Goal: Book appointment/travel/reservation

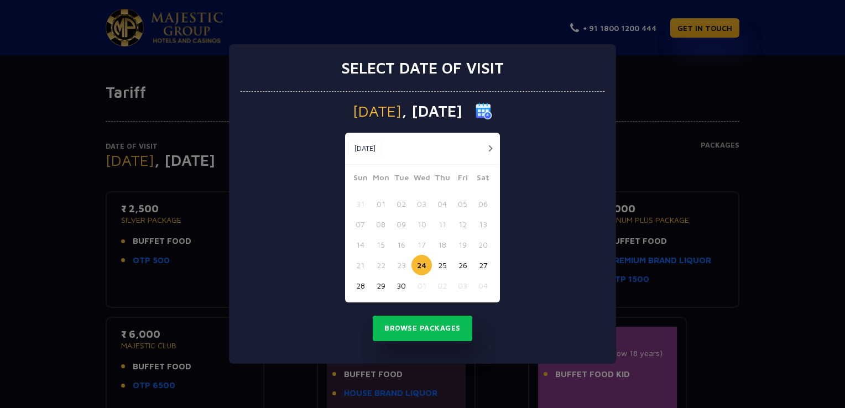
click at [403, 287] on button "30" at bounding box center [401, 285] width 20 height 20
click at [423, 328] on button "Browse Packages" at bounding box center [423, 328] width 100 height 25
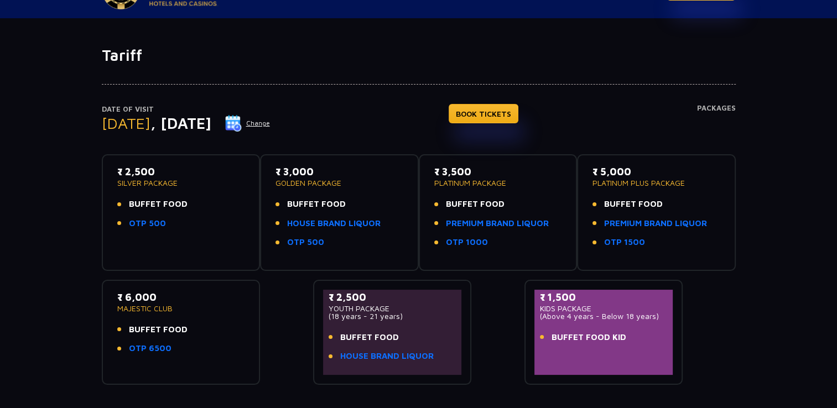
scroll to position [35, 0]
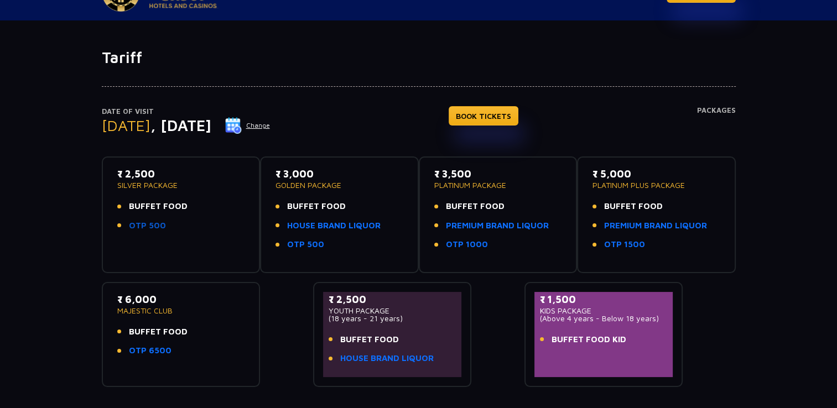
click at [142, 226] on link "OTP 500" at bounding box center [147, 226] width 37 height 13
click at [344, 224] on link "HOUSE BRAND LIQUOR" at bounding box center [333, 226] width 93 height 13
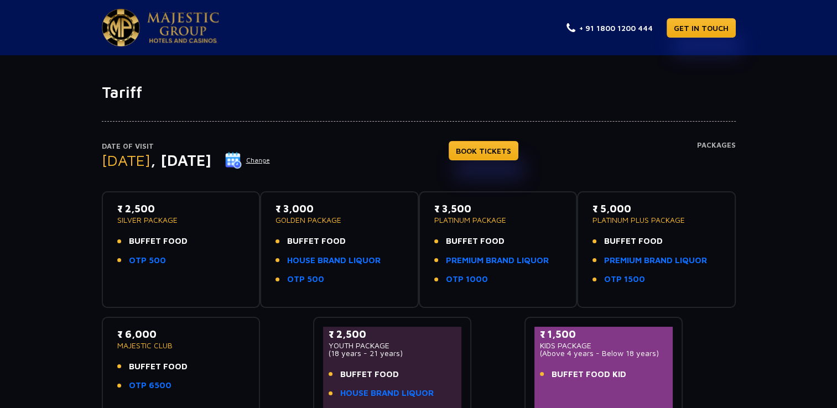
scroll to position [55, 0]
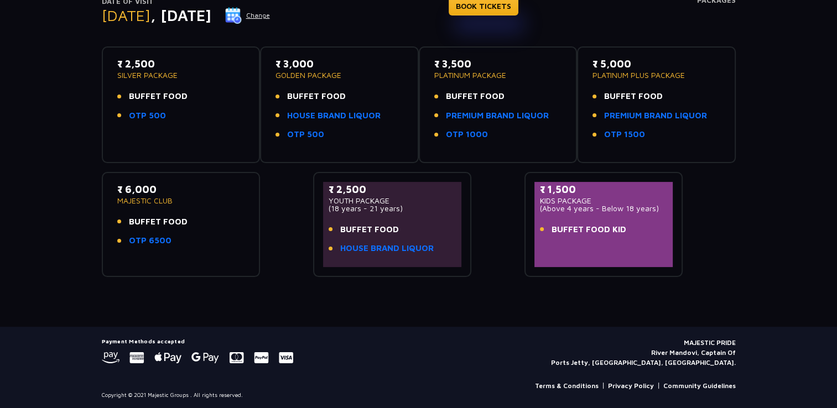
scroll to position [145, 0]
click at [400, 245] on link "HOUSE BRAND LIQUOR" at bounding box center [386, 248] width 93 height 13
